Goal: Find specific page/section: Find specific page/section

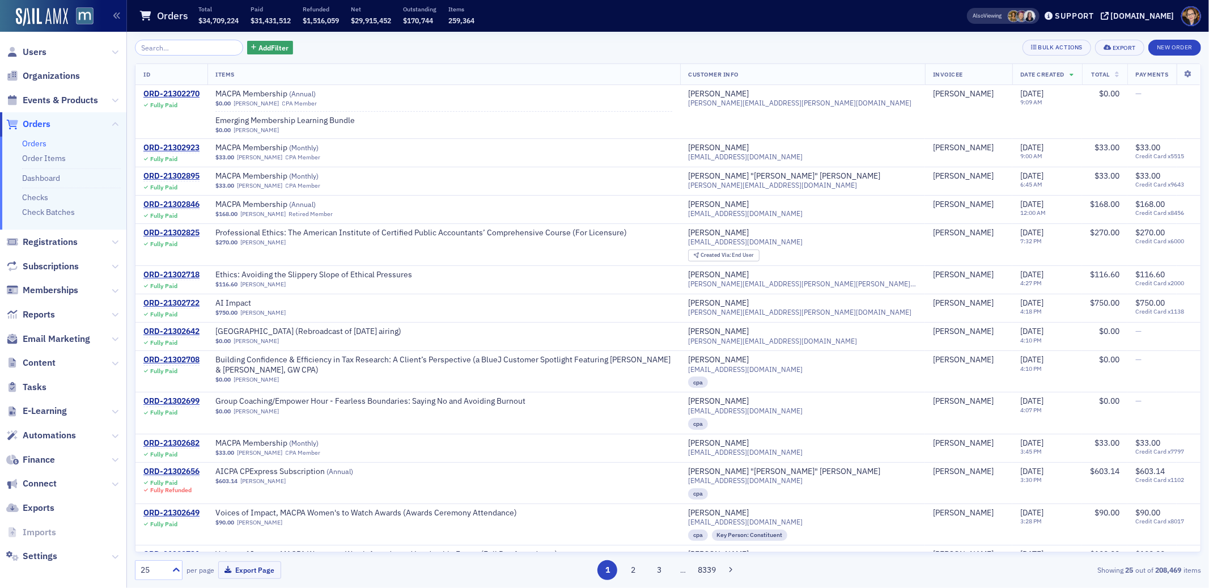
click at [42, 125] on span "Orders" at bounding box center [37, 124] width 28 height 12
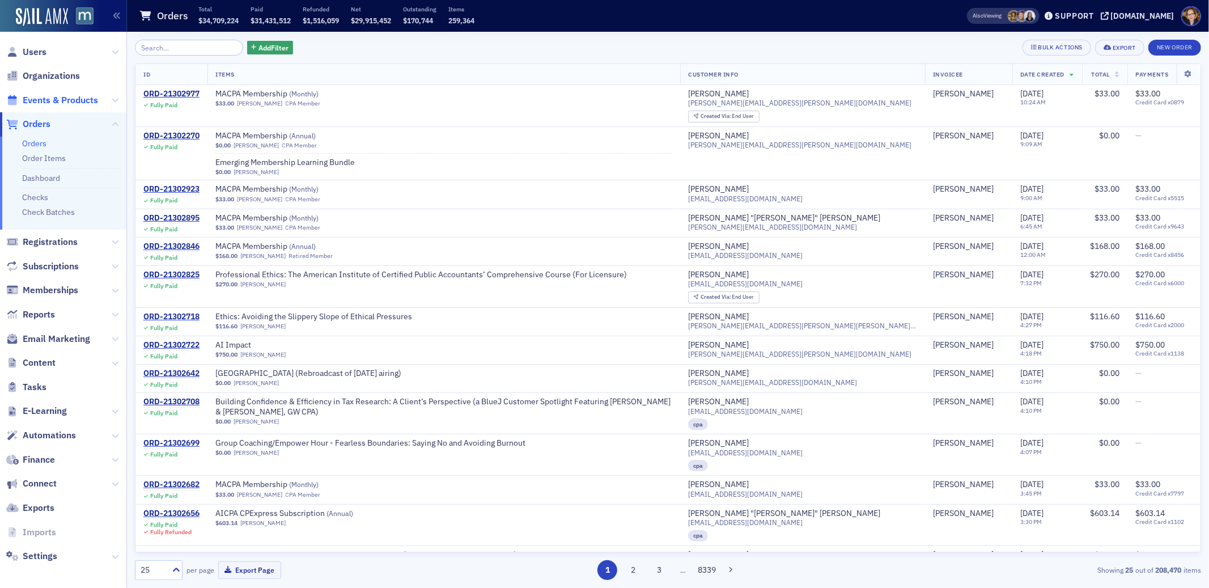
click at [49, 100] on span "Events & Products" at bounding box center [60, 100] width 75 height 12
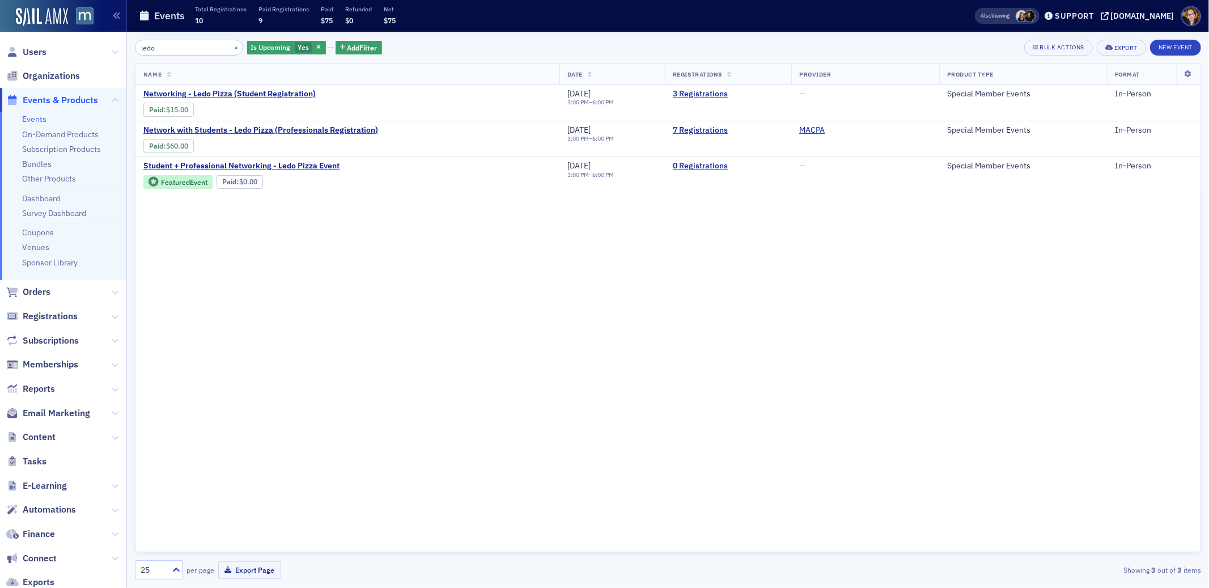
type input "ledo"
click at [36, 291] on span "Orders" at bounding box center [37, 292] width 28 height 12
